Goal: Use online tool/utility: Utilize a website feature to perform a specific function

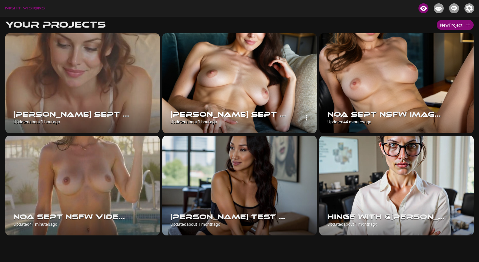
click at [247, 79] on img at bounding box center [239, 83] width 154 height 100
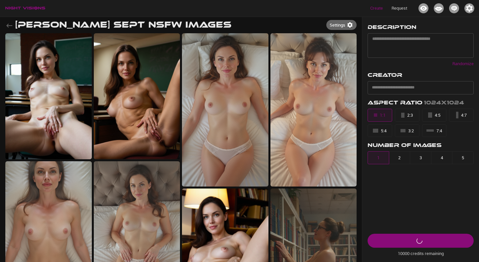
click at [6, 25] on icon "button" at bounding box center [9, 26] width 8 height 8
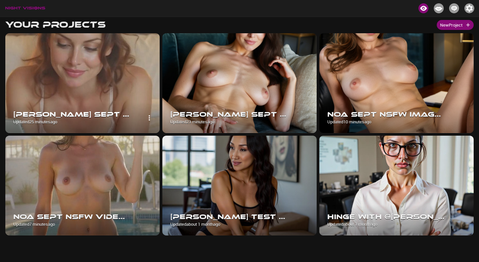
click at [120, 108] on div "Fawks Sept NSFW Videos Updated 25 minutes ago" at bounding box center [82, 117] width 154 height 31
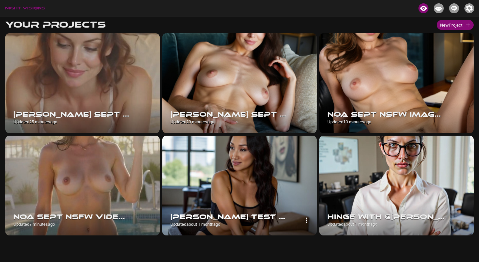
click at [241, 205] on div "Vicki Test Project Updated about 1 month ago" at bounding box center [239, 220] width 154 height 31
click at [248, 180] on img at bounding box center [239, 186] width 154 height 100
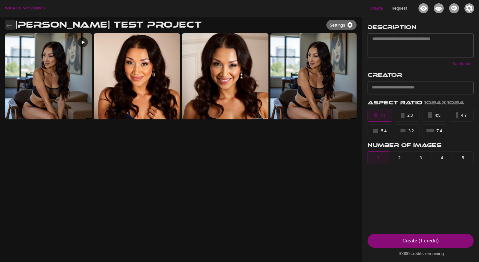
click at [13, 27] on button "button" at bounding box center [10, 25] width 10 height 10
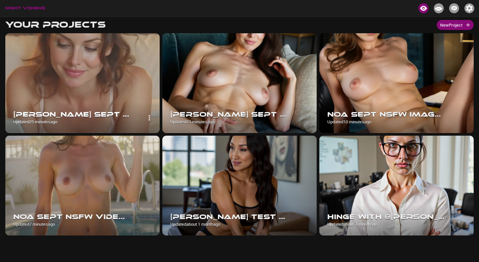
click at [85, 79] on img at bounding box center [82, 83] width 154 height 100
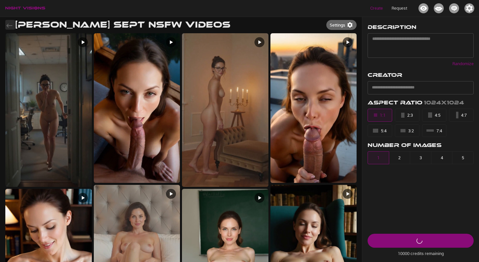
click at [8, 28] on icon "button" at bounding box center [9, 26] width 8 height 8
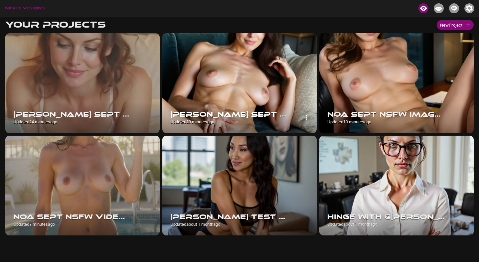
click at [236, 86] on img at bounding box center [239, 83] width 154 height 100
